Goal: Task Accomplishment & Management: Complete application form

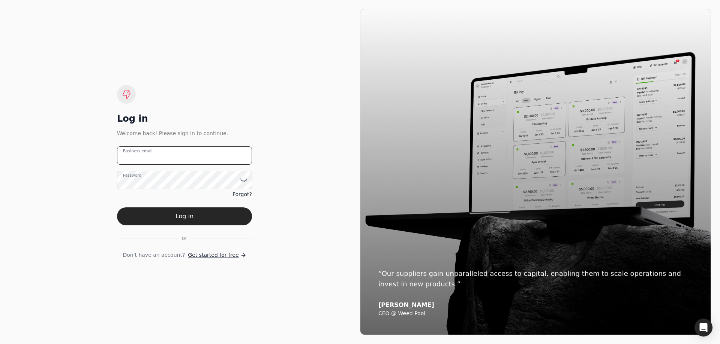
click at [190, 158] on email "Business email" at bounding box center [184, 156] width 135 height 18
type email "tbeltz@trophysignaturehomes.com"
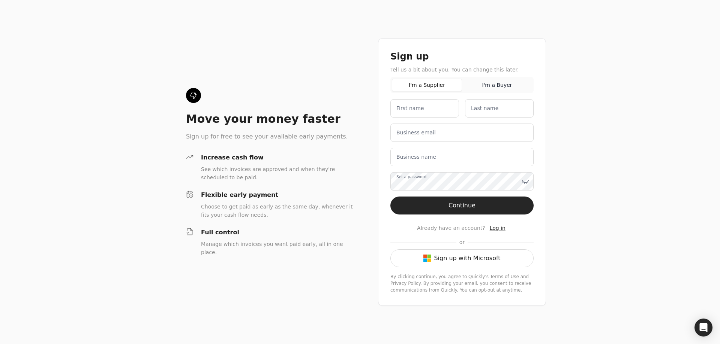
drag, startPoint x: 461, startPoint y: 259, endPoint x: 467, endPoint y: 256, distance: 6.2
click at [462, 259] on button "Sign up with Microsoft" at bounding box center [461, 259] width 143 height 18
